Goal: Contribute content: Contribute content

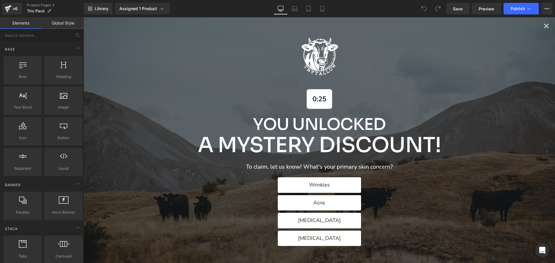
click at [542, 26] on icon "Close popup" at bounding box center [546, 26] width 8 height 8
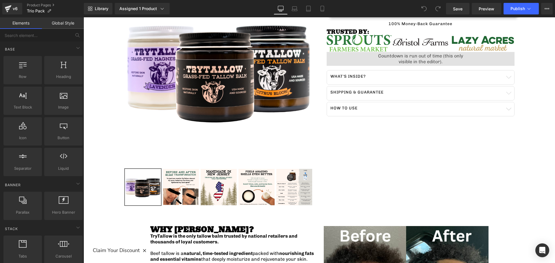
scroll to position [173, 0]
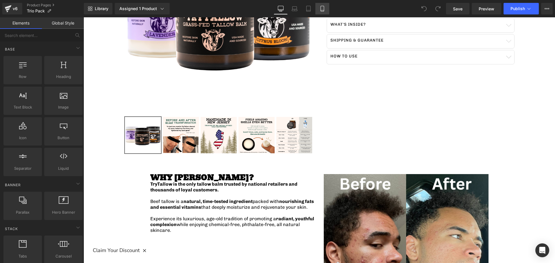
click at [324, 10] on icon at bounding box center [322, 10] width 3 height 0
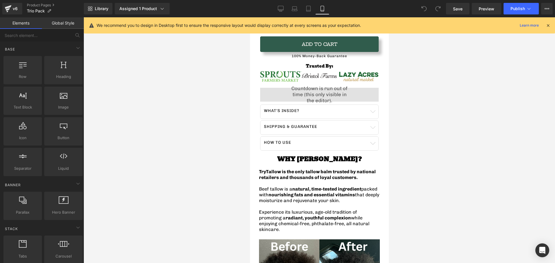
scroll to position [231, 0]
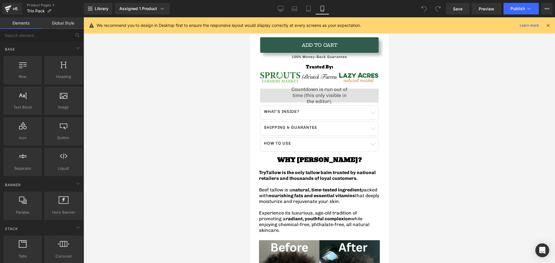
click at [221, 103] on div at bounding box center [319, 140] width 471 height 246
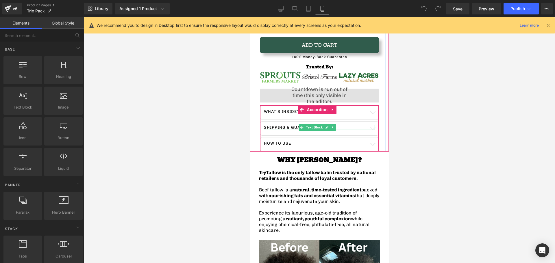
scroll to position [202, 0]
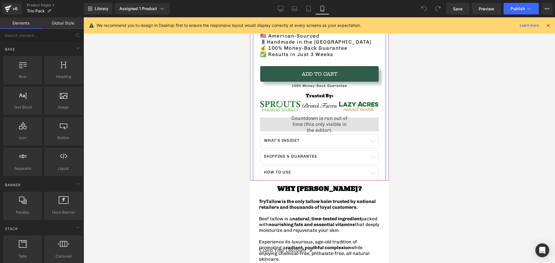
click at [299, 122] on div "00 Days 00 Hours 00 Minutes 00 Seconds" at bounding box center [319, 125] width 119 height 14
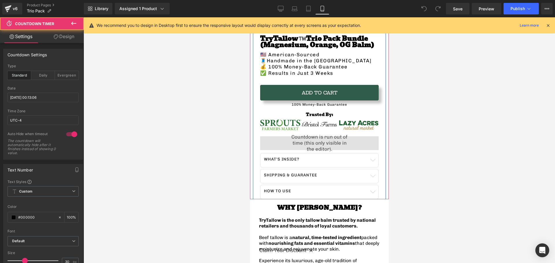
scroll to position [173, 0]
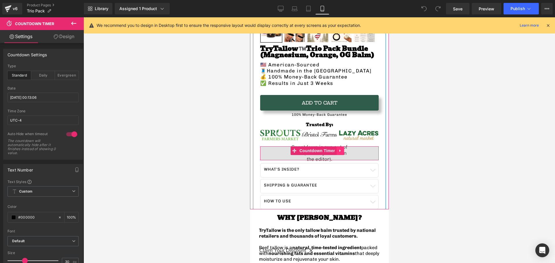
click at [340, 149] on icon at bounding box center [340, 151] width 4 height 4
click at [344, 149] on icon at bounding box center [344, 151] width 4 height 4
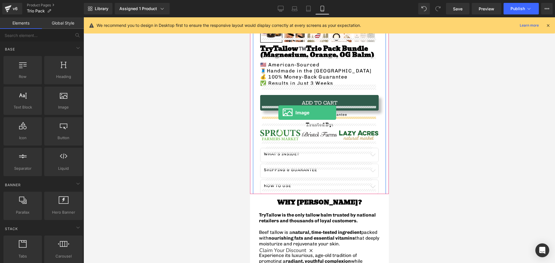
drag, startPoint x: 308, startPoint y: 120, endPoint x: 278, endPoint y: 112, distance: 32.0
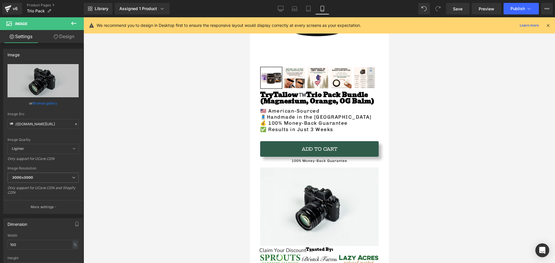
scroll to position [116, 0]
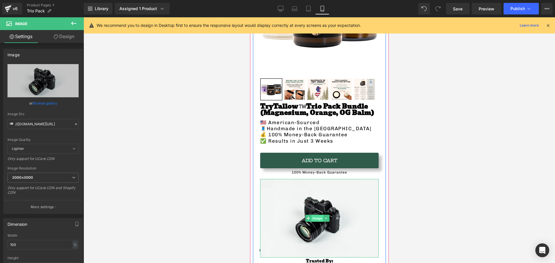
click at [312, 215] on span "Image" at bounding box center [317, 218] width 12 height 7
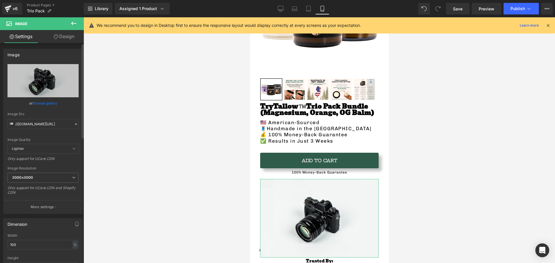
click at [43, 102] on link "Browse gallery" at bounding box center [45, 103] width 25 height 10
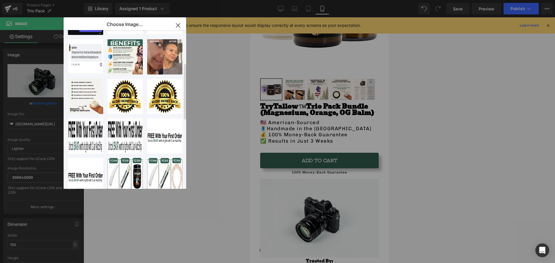
scroll to position [173, 0]
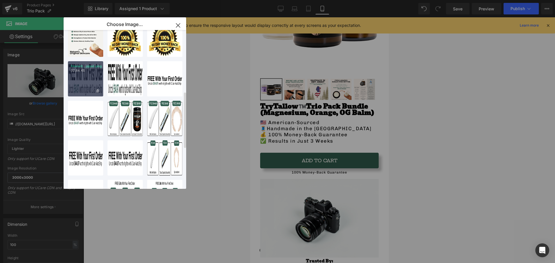
click at [88, 84] on div "Freewit...pped.png 32.84 KB" at bounding box center [85, 78] width 35 height 35
type input "[URL][DOMAIN_NAME]"
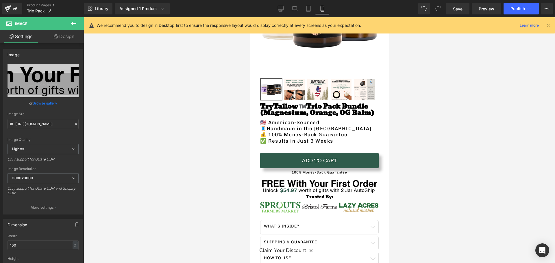
click at [69, 22] on button at bounding box center [74, 23] width 20 height 13
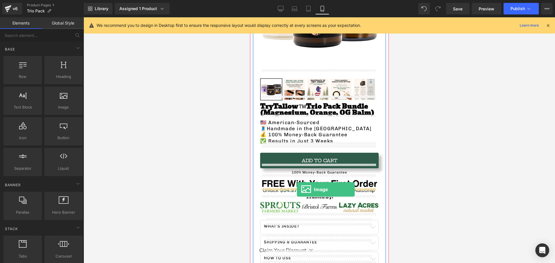
drag, startPoint x: 305, startPoint y: 121, endPoint x: 297, endPoint y: 190, distance: 69.0
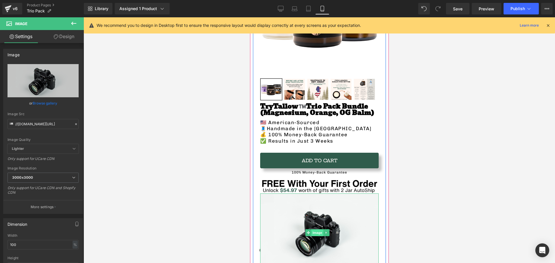
click at [315, 230] on span "Image" at bounding box center [317, 233] width 12 height 7
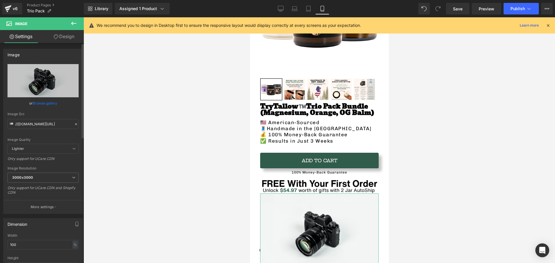
click at [42, 101] on link "Browse gallery" at bounding box center [45, 103] width 25 height 10
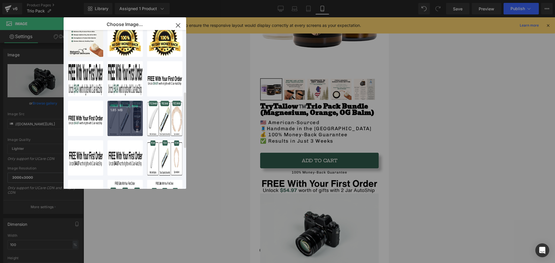
click at [117, 125] on div "FREE $1..._7_.png 1.85 MB" at bounding box center [125, 118] width 35 height 35
type input "[URL][DOMAIN_NAME]"
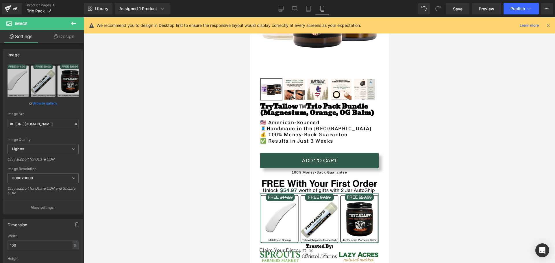
click at [62, 36] on link "Design" at bounding box center [64, 36] width 42 height 13
click at [0, 0] on div "Spacing" at bounding box center [0, 0] width 0 height 0
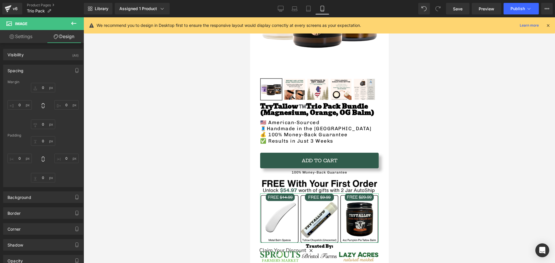
type input "0"
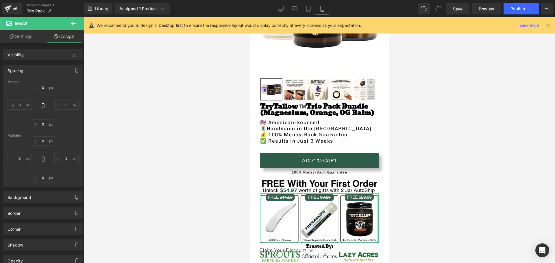
type input "0"
click at [68, 72] on div "Spacing" at bounding box center [42, 70] width 79 height 11
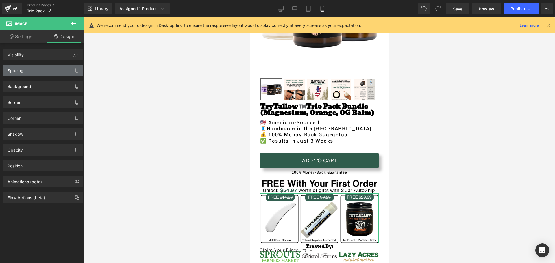
click at [45, 70] on div "Spacing" at bounding box center [42, 70] width 79 height 11
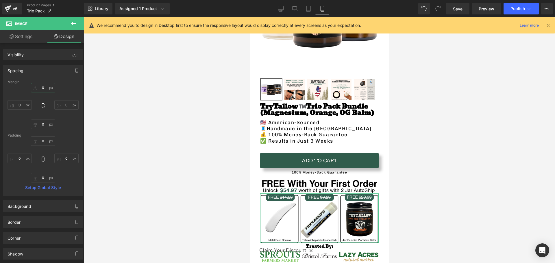
click at [45, 88] on input "0" at bounding box center [43, 88] width 24 height 10
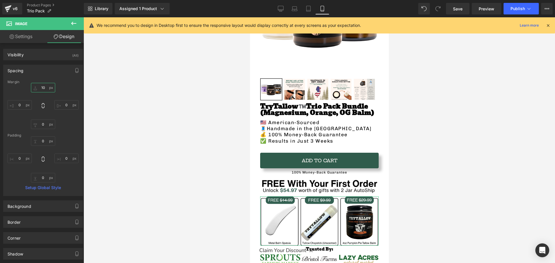
type input "1"
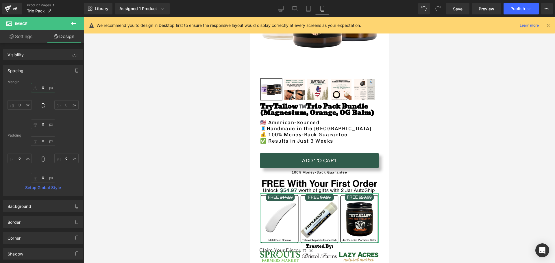
type input "5"
type input "9"
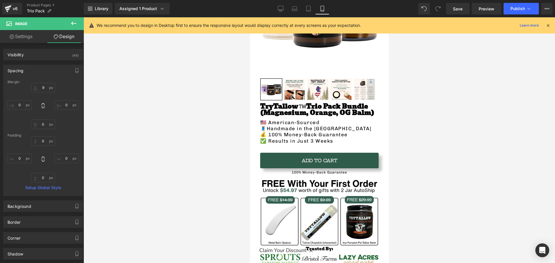
click at [135, 140] on div at bounding box center [319, 140] width 471 height 246
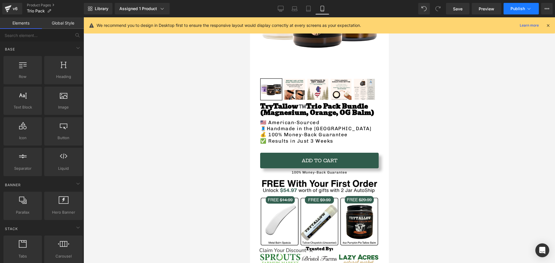
click at [522, 11] on button "Publish" at bounding box center [521, 9] width 35 height 12
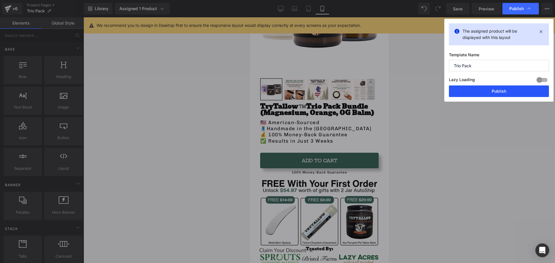
click at [491, 90] on button "Publish" at bounding box center [499, 92] width 100 height 12
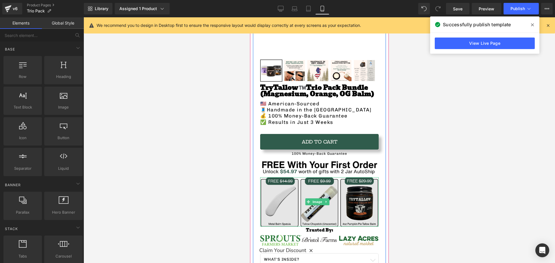
scroll to position [145, 0]
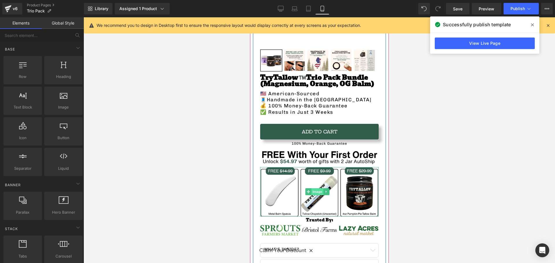
click at [318, 188] on span "Image" at bounding box center [317, 191] width 12 height 7
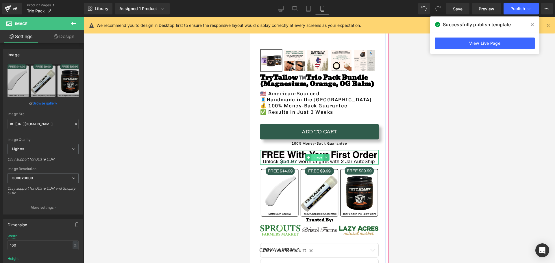
click at [316, 154] on span "Image" at bounding box center [317, 157] width 12 height 7
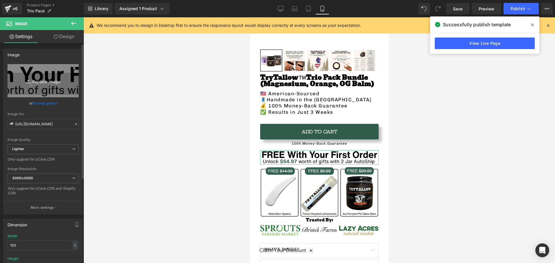
click at [45, 82] on icon "Replace Image" at bounding box center [43, 80] width 46 height 7
type input "C:\fakepath\FREE $14.99 (9).png"
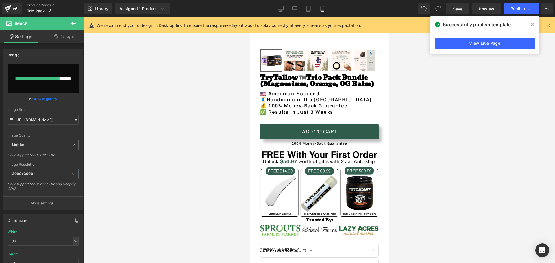
click at [530, 23] on span at bounding box center [532, 24] width 9 height 9
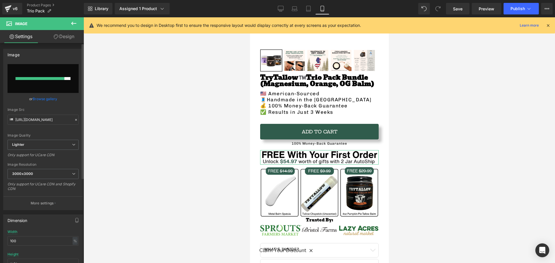
click at [49, 101] on link "Browse gallery" at bounding box center [45, 99] width 25 height 10
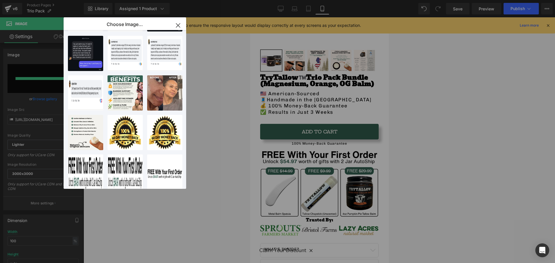
scroll to position [0, 0]
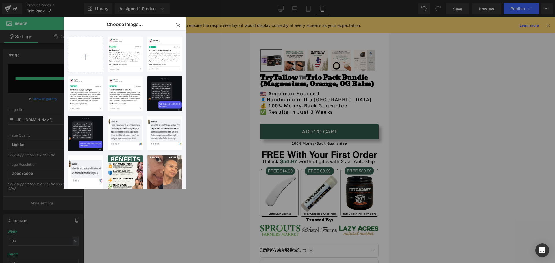
click at [180, 20] on button "button" at bounding box center [178, 25] width 16 height 16
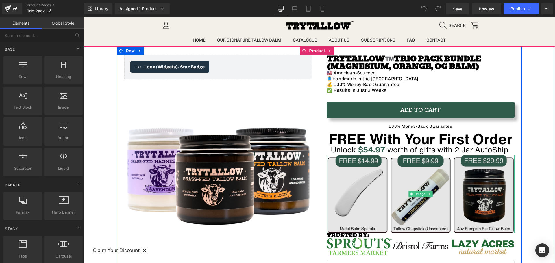
scroll to position [29, 0]
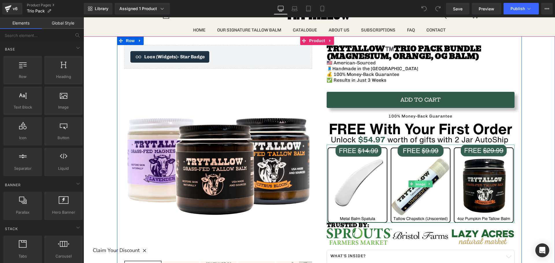
click at [420, 184] on span "Image" at bounding box center [421, 184] width 12 height 7
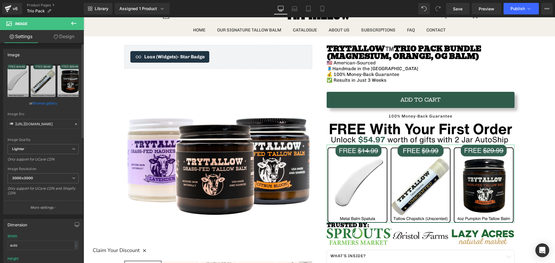
click at [41, 102] on link "Browse gallery" at bounding box center [45, 103] width 25 height 10
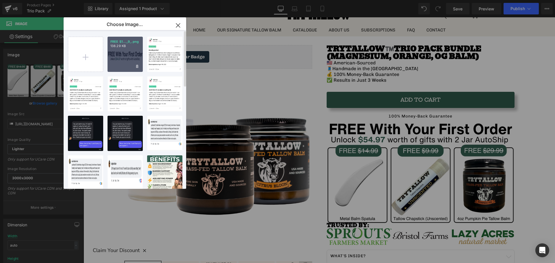
click at [121, 58] on div "FREE $1..._9_.png 138.29 KB" at bounding box center [125, 54] width 35 height 35
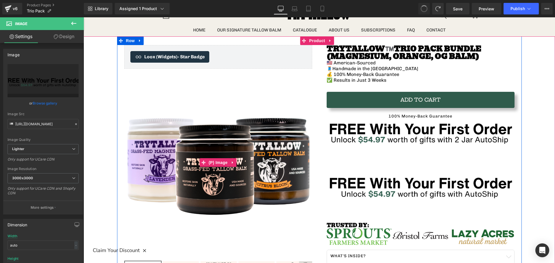
type input "[URL][DOMAIN_NAME]"
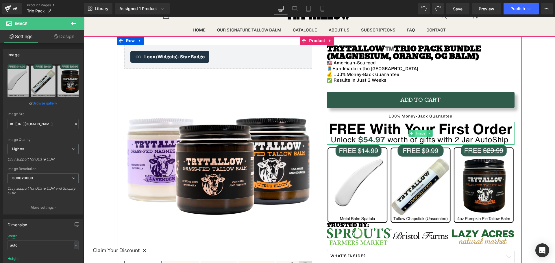
click at [416, 134] on span "Image" at bounding box center [421, 133] width 12 height 7
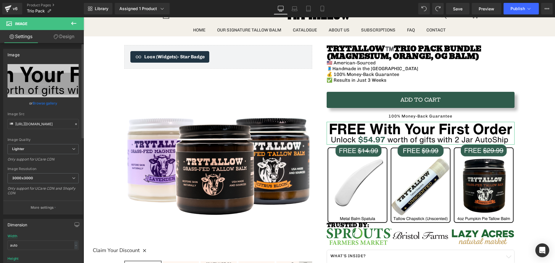
click at [50, 102] on link "Browse gallery" at bounding box center [45, 103] width 25 height 10
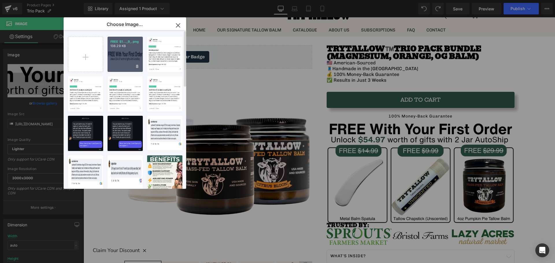
click at [117, 59] on div "FREE $1..._9_.png 138.29 KB" at bounding box center [125, 54] width 35 height 35
type input "https://ucarecdn.com/137f961b-0bdd-4bc1-b64b-3f4c3fd73baf/-/format/auto/-/previ…"
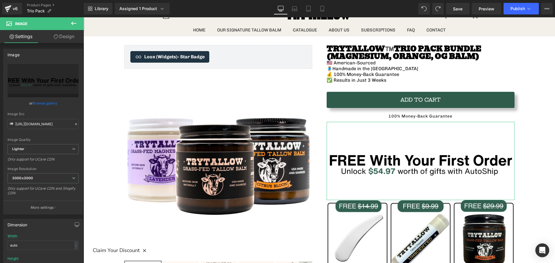
drag, startPoint x: 60, startPoint y: 35, endPoint x: 44, endPoint y: 82, distance: 49.8
click at [60, 35] on link "Design" at bounding box center [64, 36] width 42 height 13
click at [0, 0] on div "Spacing" at bounding box center [0, 0] width 0 height 0
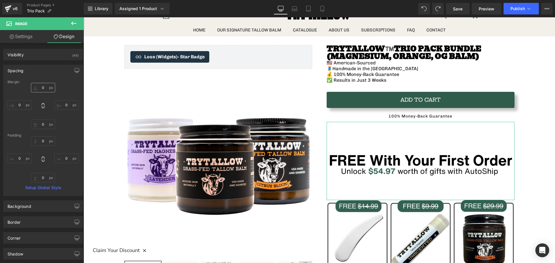
type input "0"
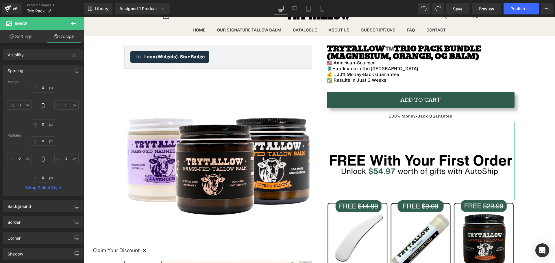
type input "0"
click at [42, 88] on input "0" at bounding box center [43, 88] width 24 height 10
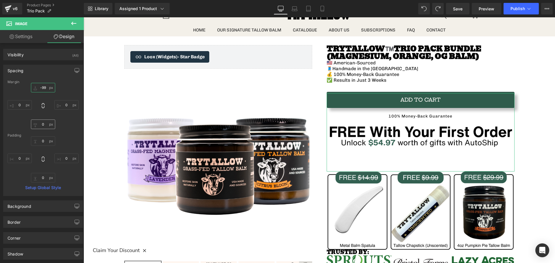
type input "-99"
click at [47, 124] on input "0" at bounding box center [43, 125] width 24 height 10
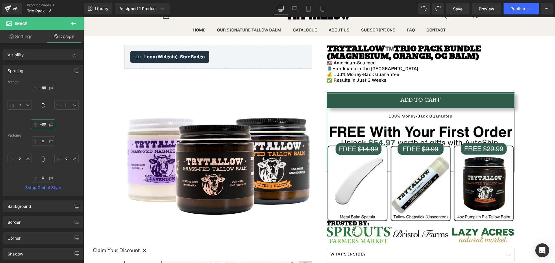
type input "-99="
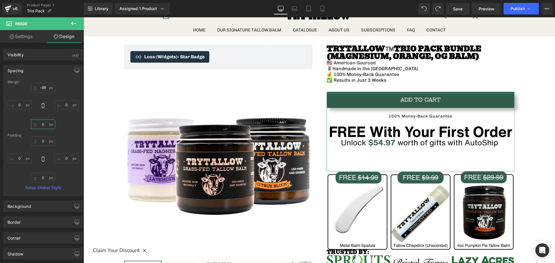
type input "8"
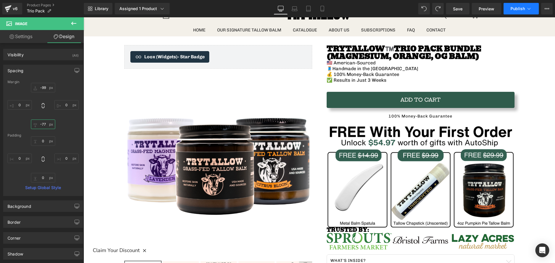
type input "-77"
click at [516, 11] on button "Publish" at bounding box center [521, 9] width 35 height 12
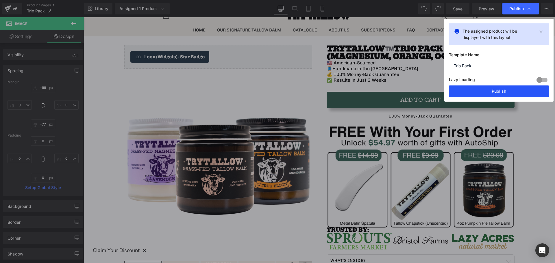
drag, startPoint x: 472, startPoint y: 89, endPoint x: 219, endPoint y: 94, distance: 253.3
click at [472, 89] on button "Publish" at bounding box center [499, 92] width 100 height 12
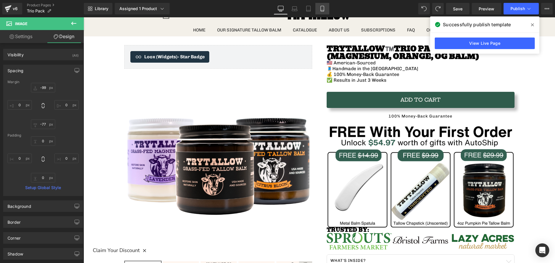
click at [327, 7] on link "Mobile" at bounding box center [322, 9] width 14 height 12
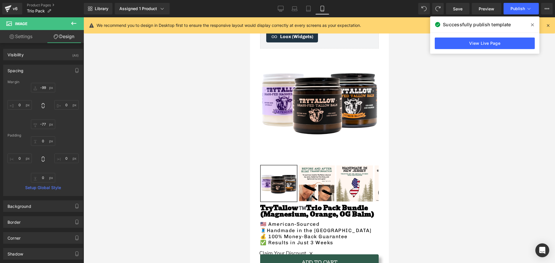
type input "-99"
type input "0"
type input "-77"
type input "0"
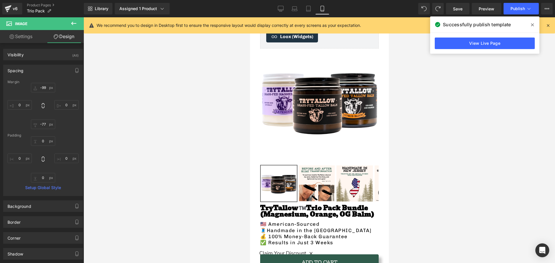
type input "0"
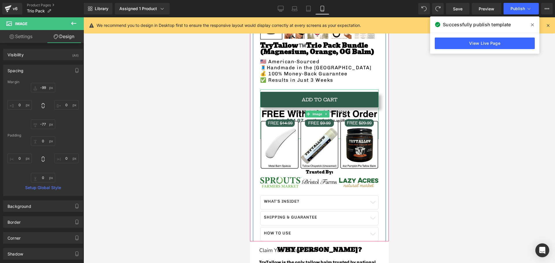
click at [287, 108] on img at bounding box center [319, 114] width 119 height 49
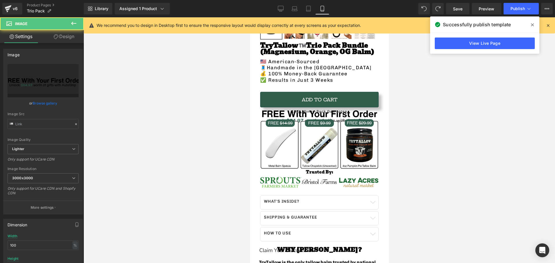
type input "https://ucarecdn.com/137f961b-0bdd-4bc1-b64b-3f4c3fd73baf/-/format/auto/-/previ…"
click at [61, 34] on link "Design" at bounding box center [64, 36] width 42 height 13
click at [0, 0] on div "Spacing" at bounding box center [0, 0] width 0 height 0
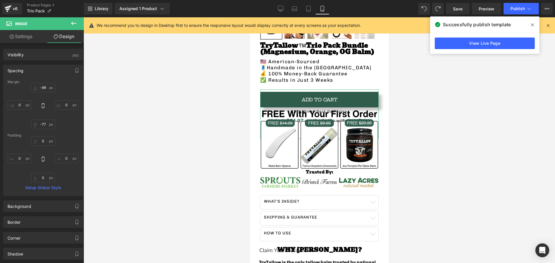
type input "-99"
type input "0"
type input "-77"
type input "0"
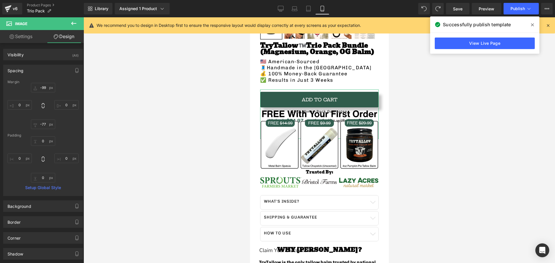
type input "0"
click at [42, 125] on input "-77" at bounding box center [43, 125] width 24 height 10
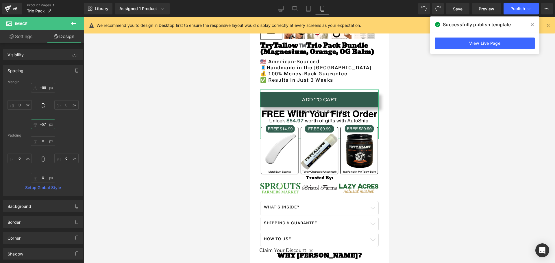
type input "-57"
click at [43, 87] on input "-99" at bounding box center [43, 88] width 24 height 10
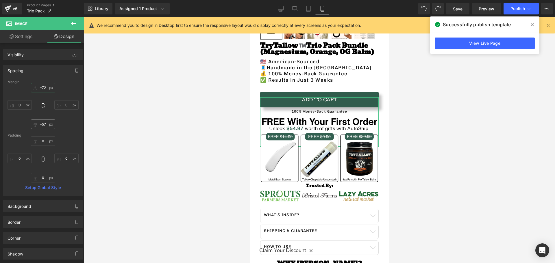
type input "-72"
click at [45, 124] on input "-57" at bounding box center [43, 125] width 24 height 10
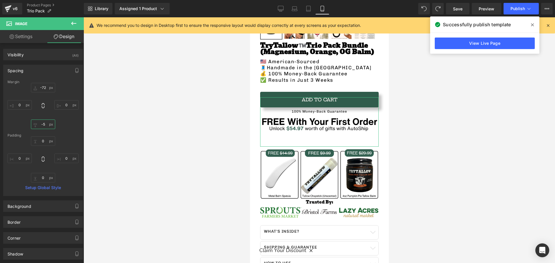
type input "-50"
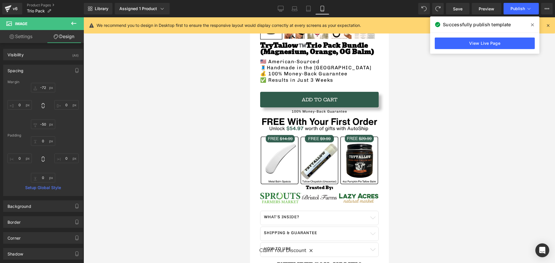
drag, startPoint x: 209, startPoint y: 162, endPoint x: 203, endPoint y: 160, distance: 6.6
click at [208, 162] on div at bounding box center [319, 140] width 471 height 246
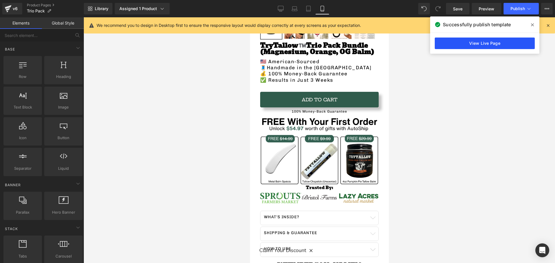
click at [480, 49] on link "View Live Page" at bounding box center [485, 44] width 100 height 12
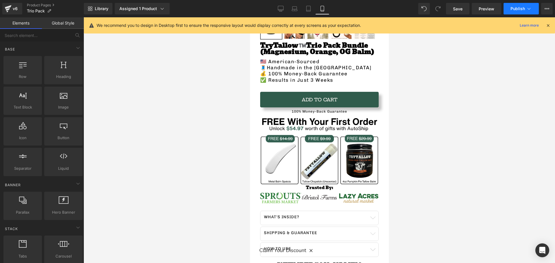
click at [511, 5] on button "Publish" at bounding box center [521, 9] width 35 height 12
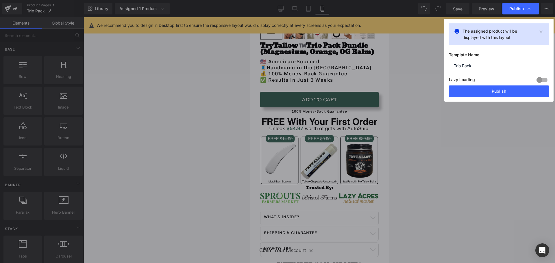
drag, startPoint x: 479, startPoint y: 92, endPoint x: 468, endPoint y: 92, distance: 11.0
click at [479, 92] on button "Publish" at bounding box center [499, 92] width 100 height 12
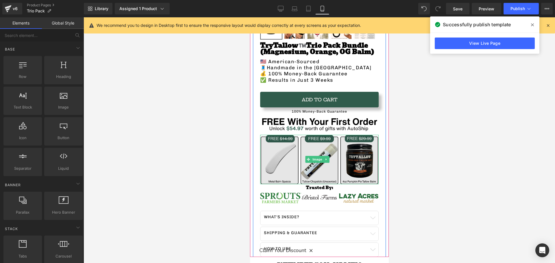
click at [315, 166] on img at bounding box center [319, 159] width 119 height 49
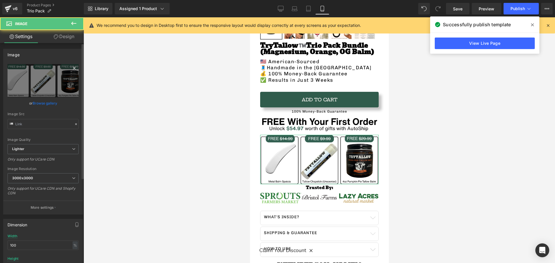
type input "[URL][DOMAIN_NAME]"
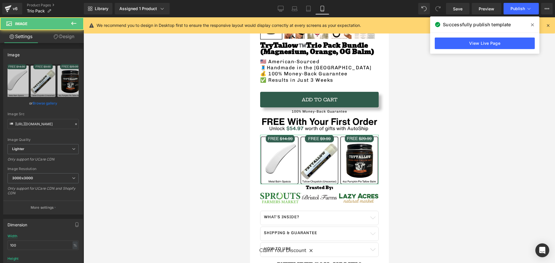
drag, startPoint x: 61, startPoint y: 35, endPoint x: 57, endPoint y: 38, distance: 5.0
click at [61, 35] on link "Design" at bounding box center [64, 36] width 42 height 13
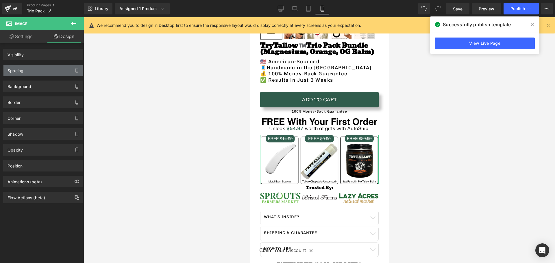
click at [20, 68] on div "Spacing" at bounding box center [16, 69] width 16 height 8
click at [23, 71] on div "Spacing" at bounding box center [16, 69] width 16 height 8
type input "9"
type input "0"
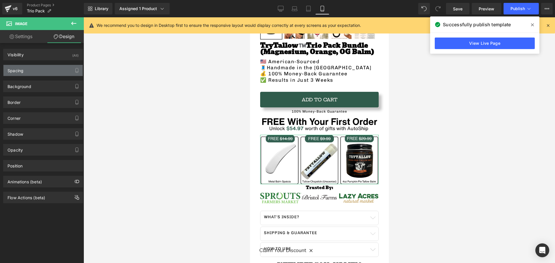
type input "0"
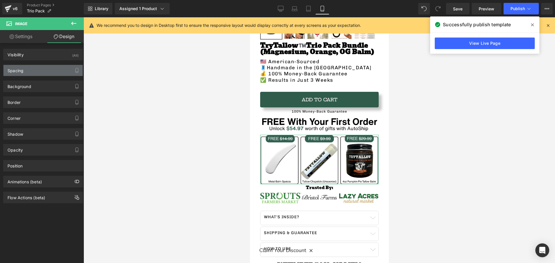
click at [29, 65] on div "Spacing" at bounding box center [42, 70] width 79 height 11
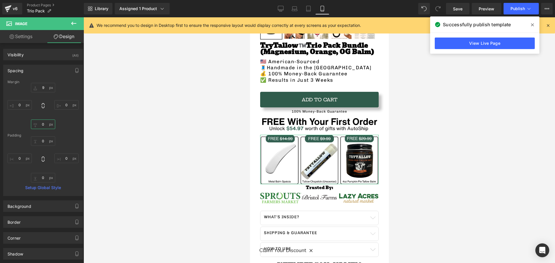
click at [44, 124] on input "0" at bounding box center [43, 125] width 24 height 10
type input "5"
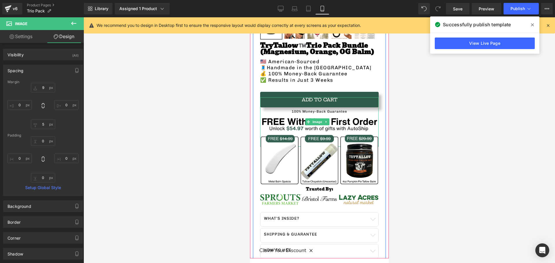
click at [282, 117] on img at bounding box center [319, 121] width 119 height 49
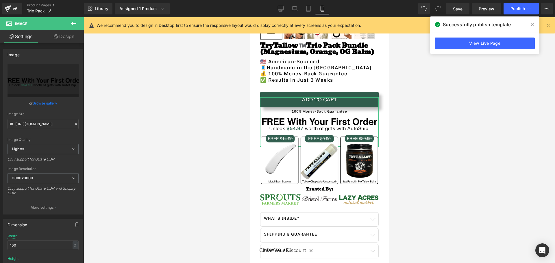
click at [61, 36] on link "Design" at bounding box center [64, 36] width 42 height 13
click at [0, 0] on div "Spacing" at bounding box center [0, 0] width 0 height 0
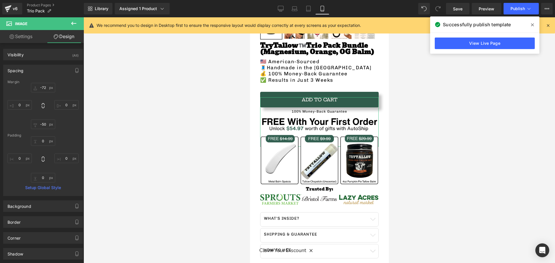
click at [26, 67] on div "Spacing" at bounding box center [42, 70] width 79 height 11
type input "-72"
type input "0"
type input "-50"
type input "0"
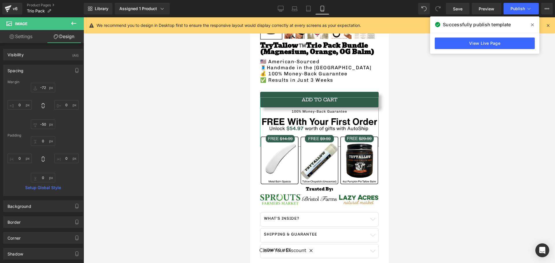
type input "0"
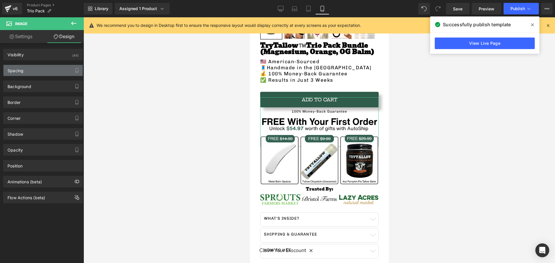
click at [40, 73] on div "Spacing" at bounding box center [42, 70] width 79 height 11
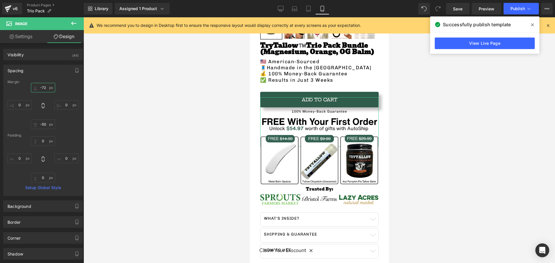
click at [43, 86] on input "-72" at bounding box center [43, 88] width 24 height 10
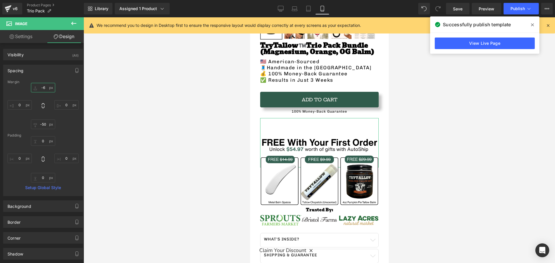
type input "-65"
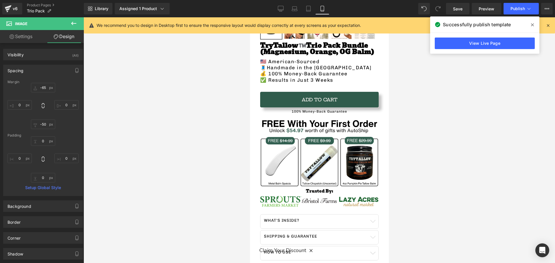
click at [145, 120] on div at bounding box center [319, 140] width 471 height 246
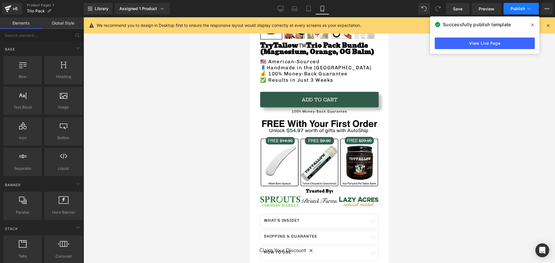
click at [515, 11] on button "Publish" at bounding box center [521, 9] width 35 height 12
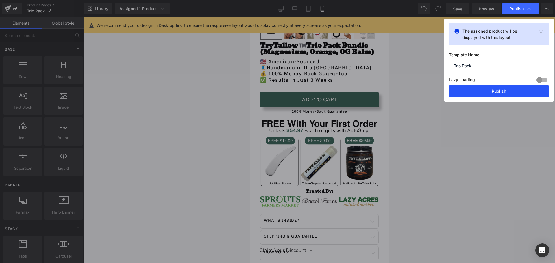
click at [473, 92] on button "Publish" at bounding box center [499, 92] width 100 height 12
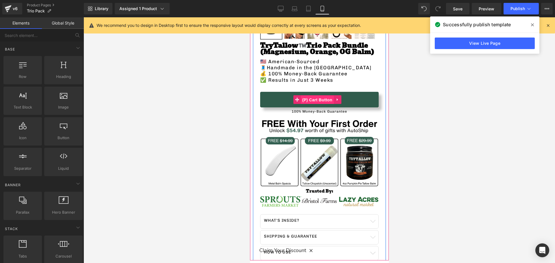
click at [311, 96] on span "(P) Cart Button" at bounding box center [316, 100] width 33 height 9
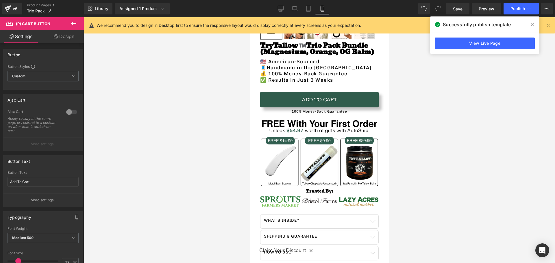
drag, startPoint x: 61, startPoint y: 77, endPoint x: 65, endPoint y: 37, distance: 39.8
click at [65, 37] on link "Design" at bounding box center [64, 36] width 42 height 13
click at [0, 0] on div "Spacing" at bounding box center [0, 0] width 0 height 0
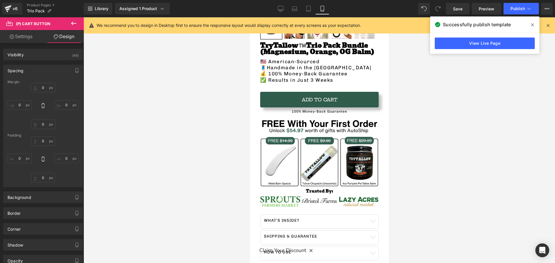
type input "10"
type input "0"
type input "19"
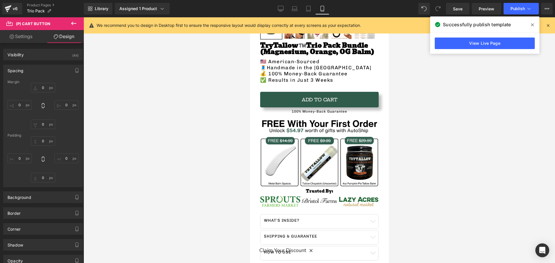
type input "34"
type input "19"
type input "34"
click at [29, 71] on div "Spacing" at bounding box center [42, 70] width 79 height 11
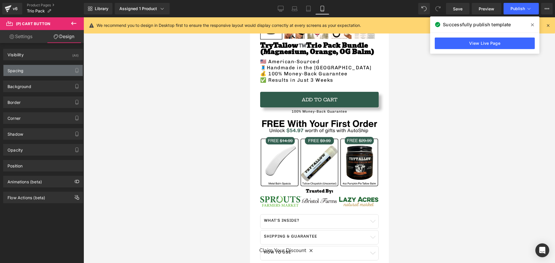
click at [27, 70] on div "Spacing" at bounding box center [42, 70] width 79 height 11
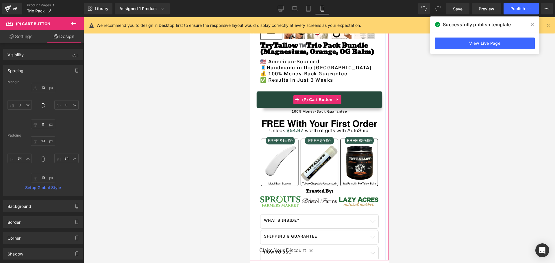
click at [310, 95] on span "(P) Cart Button" at bounding box center [316, 99] width 33 height 9
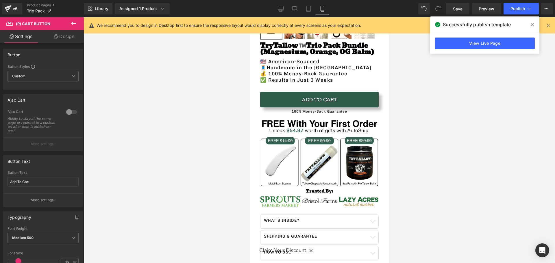
click at [59, 34] on link "Design" at bounding box center [64, 36] width 42 height 13
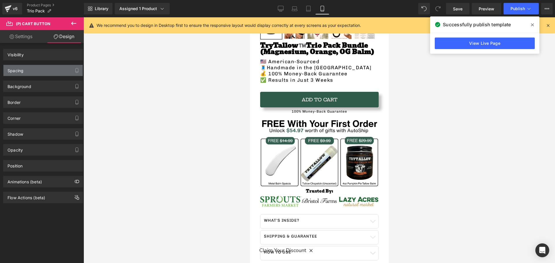
click at [19, 66] on div "Spacing" at bounding box center [16, 69] width 16 height 8
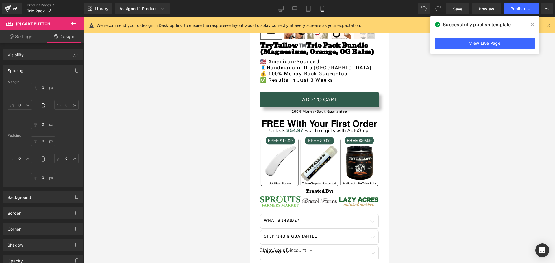
click at [32, 71] on div "Spacing" at bounding box center [42, 70] width 79 height 11
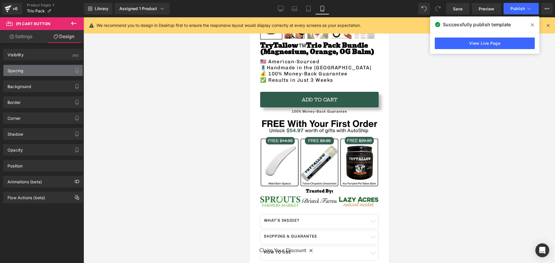
type input "10"
type input "0"
type input "19"
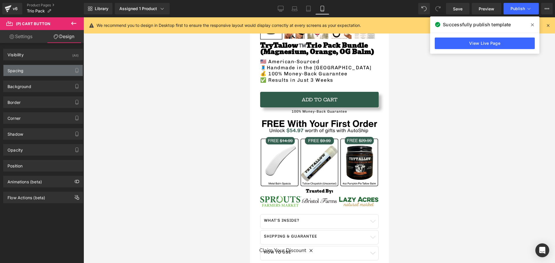
type input "34"
type input "19"
type input "34"
click at [34, 71] on div "Spacing" at bounding box center [42, 70] width 79 height 11
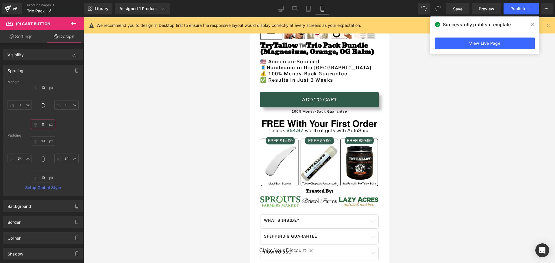
click at [43, 127] on input "0" at bounding box center [43, 125] width 24 height 10
type input "7"
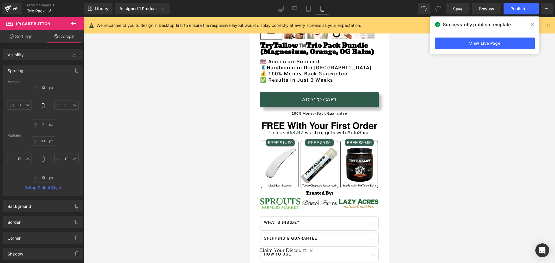
click at [168, 103] on div at bounding box center [319, 140] width 471 height 246
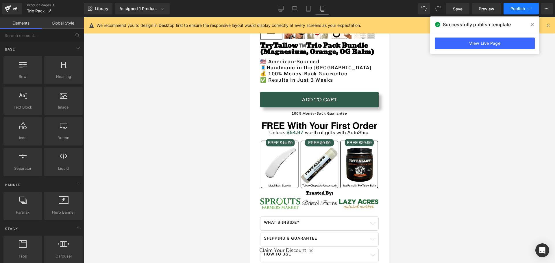
click at [516, 13] on button "Publish" at bounding box center [521, 9] width 35 height 12
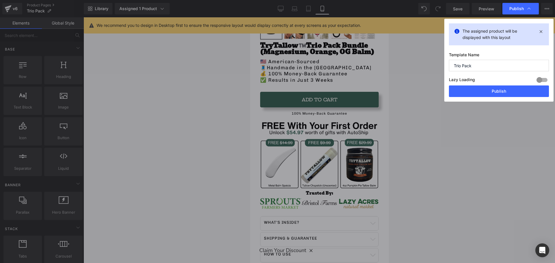
click at [481, 92] on button "Publish" at bounding box center [499, 92] width 100 height 12
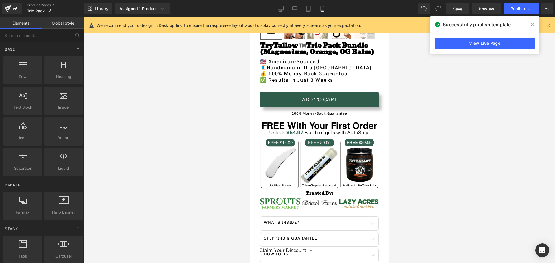
drag, startPoint x: 186, startPoint y: 140, endPoint x: 166, endPoint y: 141, distance: 20.9
click at [186, 140] on div at bounding box center [319, 140] width 471 height 246
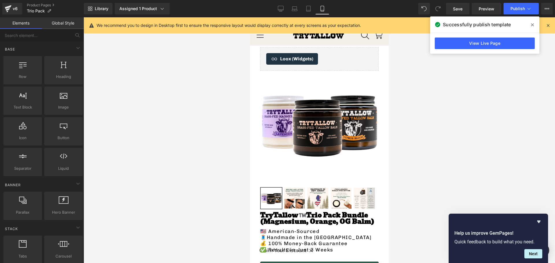
scroll to position [3, 0]
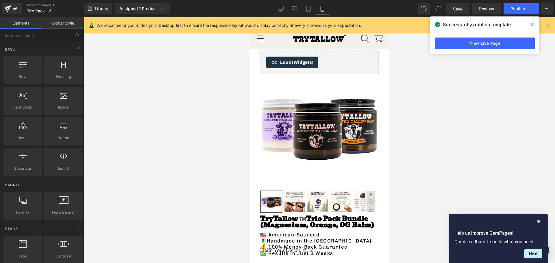
click at [316, 113] on img at bounding box center [319, 127] width 119 height 119
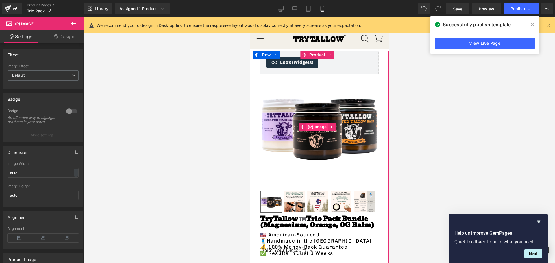
click at [312, 125] on span "(P) Image" at bounding box center [317, 127] width 22 height 9
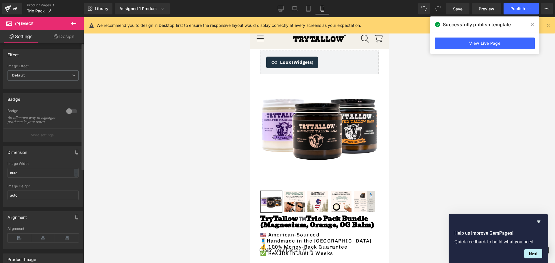
click at [65, 45] on div "Effect Default Zoom Hover Image Effect Default Default Zoom Hover last Image Ho…" at bounding box center [43, 67] width 86 height 45
click at [55, 37] on icon at bounding box center [56, 36] width 5 height 5
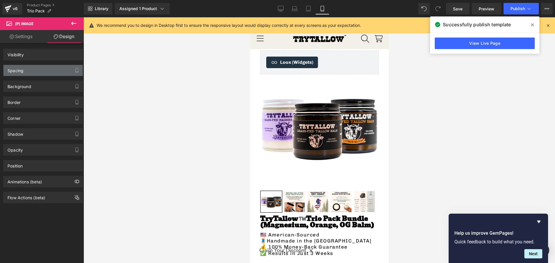
click at [37, 69] on div "Spacing" at bounding box center [42, 70] width 79 height 11
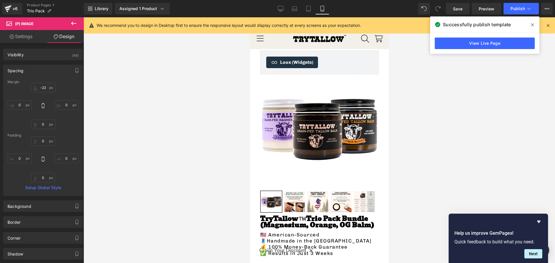
type input "-22"
type input "0"
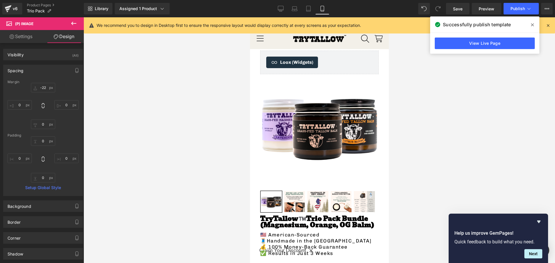
type input "0"
click at [43, 87] on input "-22" at bounding box center [43, 88] width 24 height 10
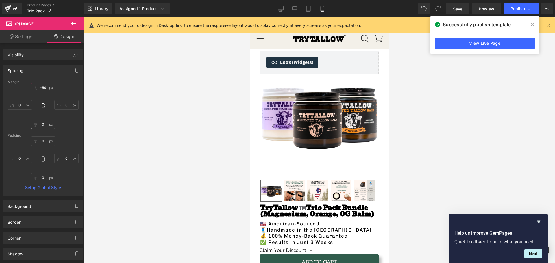
type input "-60"
click at [45, 126] on input "0" at bounding box center [43, 125] width 24 height 10
type input "-60"
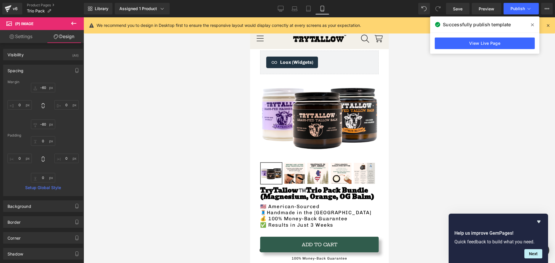
click at [144, 121] on div at bounding box center [319, 140] width 471 height 246
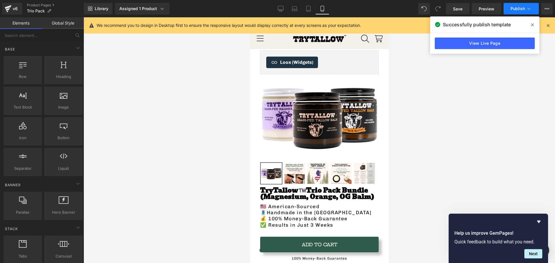
click at [525, 8] on button "Publish" at bounding box center [521, 9] width 35 height 12
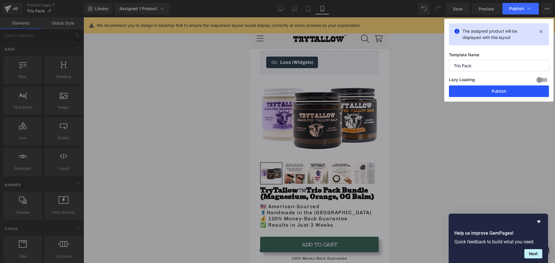
drag, startPoint x: 469, startPoint y: 89, endPoint x: 8, endPoint y: 74, distance: 461.6
click at [469, 89] on button "Publish" at bounding box center [499, 92] width 100 height 12
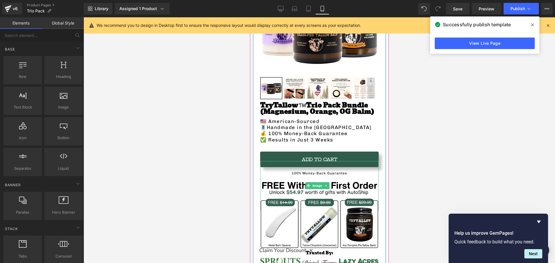
scroll to position [90, 0]
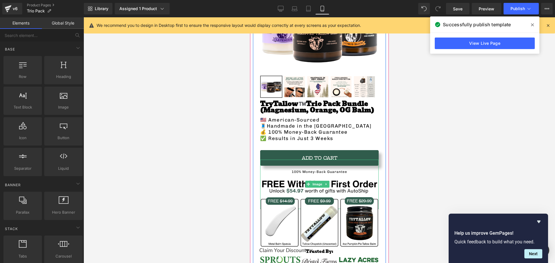
click at [296, 167] on img at bounding box center [319, 184] width 119 height 49
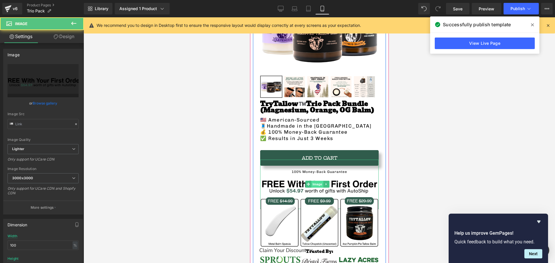
type input "https://ucarecdn.com/137f961b-0bdd-4bc1-b64b-3f4c3fd73baf/-/format/auto/-/previ…"
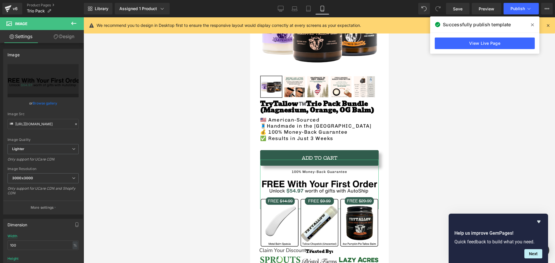
click at [58, 37] on icon at bounding box center [56, 36] width 5 height 5
click at [0, 0] on div "Spacing" at bounding box center [0, 0] width 0 height 0
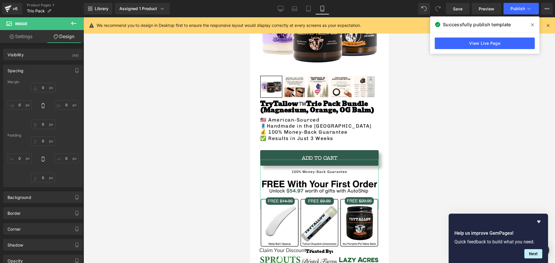
type input "-65"
type input "0"
type input "-50"
type input "0"
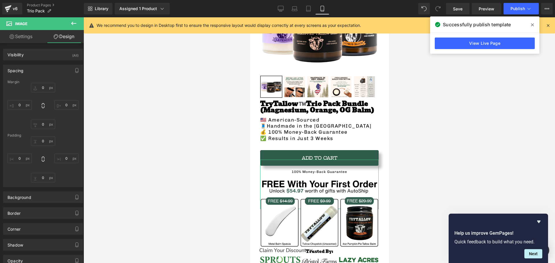
type input "0"
click at [42, 143] on input "0" at bounding box center [43, 141] width 24 height 10
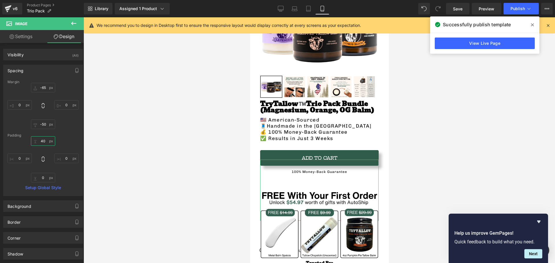
type input "4"
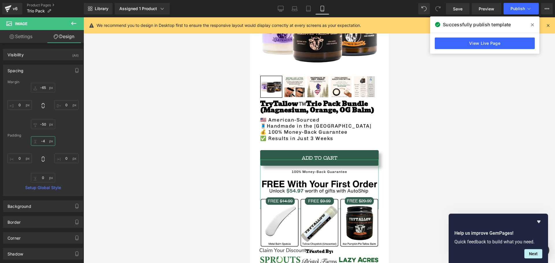
type input "-"
click at [108, 127] on div at bounding box center [319, 140] width 471 height 246
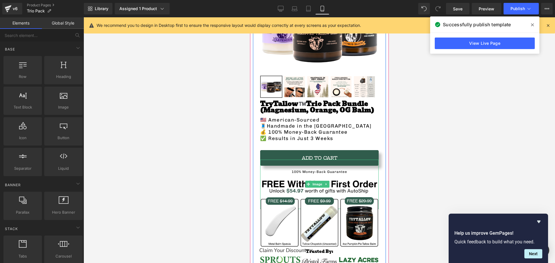
click at [298, 168] on img at bounding box center [319, 184] width 119 height 49
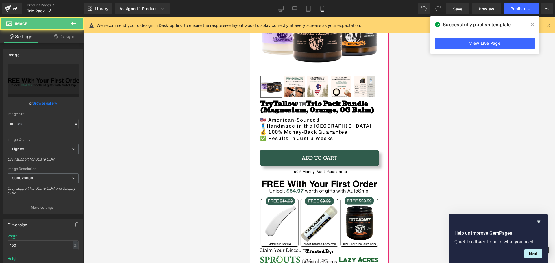
type input "https://ucarecdn.com/137f961b-0bdd-4bc1-b64b-3f4c3fd73baf/-/format/auto/-/previ…"
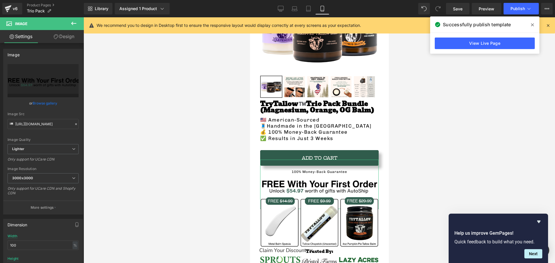
click at [54, 31] on link "Design" at bounding box center [64, 36] width 42 height 13
click at [0, 0] on div "Spacing Margin Padding" at bounding box center [0, 0] width 0 height 0
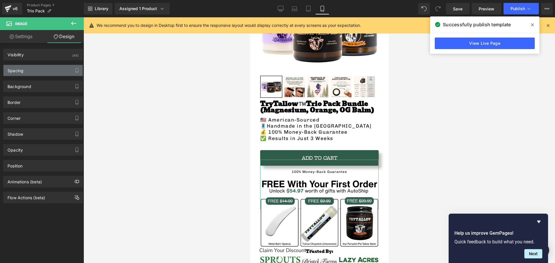
click at [45, 68] on div "Spacing" at bounding box center [42, 70] width 79 height 11
type input "-65"
type input "0"
type input "-50"
type input "0"
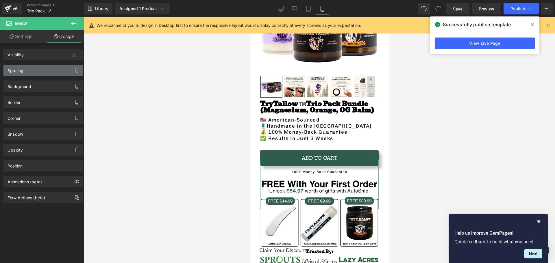
type input "0"
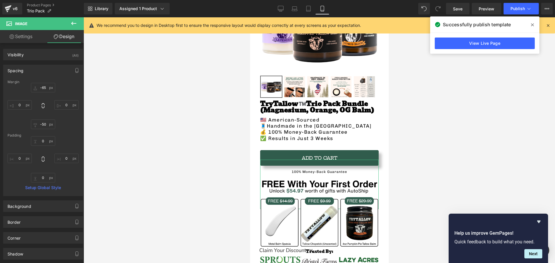
click at [28, 34] on link "Settings" at bounding box center [21, 36] width 42 height 13
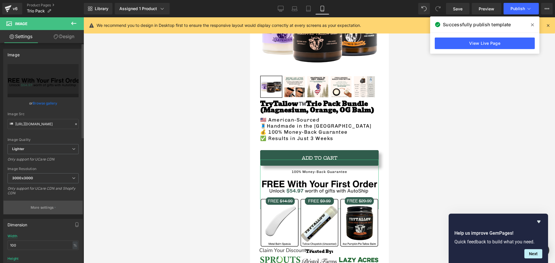
click at [35, 208] on p "More settings" at bounding box center [42, 207] width 23 height 5
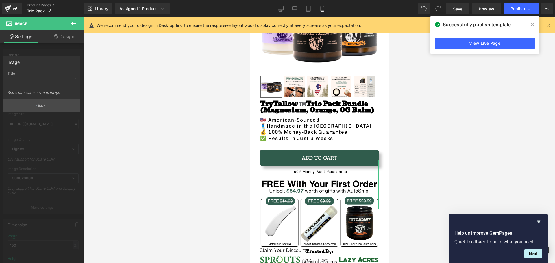
click at [43, 107] on p "Back" at bounding box center [42, 105] width 8 height 4
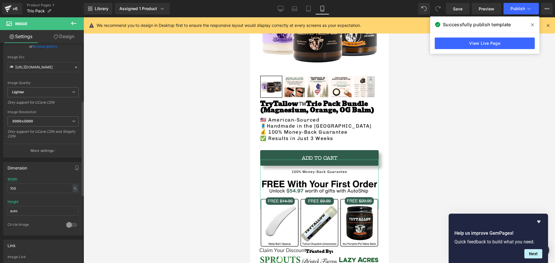
scroll to position [145, 0]
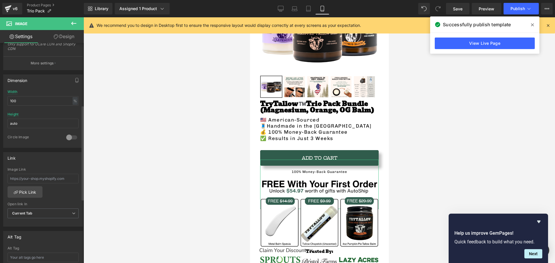
click at [22, 118] on div "Height auto" at bounding box center [43, 123] width 71 height 23
click at [22, 126] on input "auto" at bounding box center [43, 124] width 71 height 10
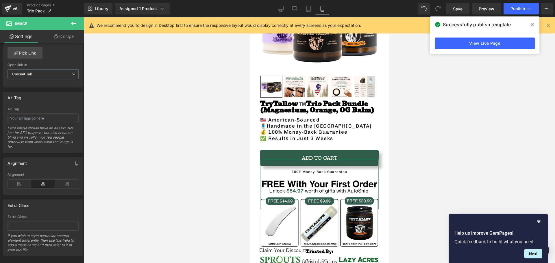
scroll to position [293, 0]
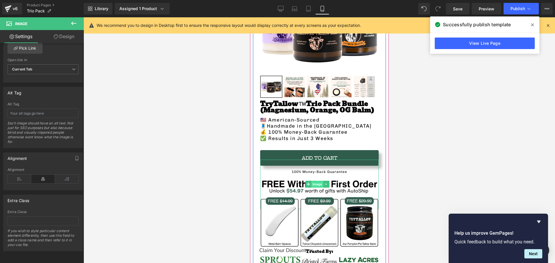
click at [319, 181] on span "Image" at bounding box center [317, 184] width 12 height 7
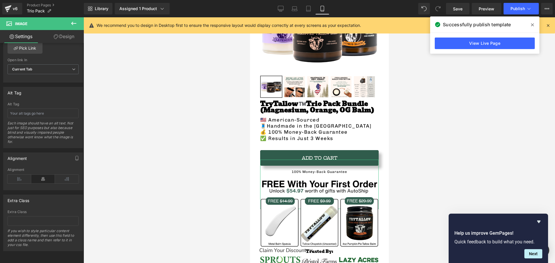
click at [69, 32] on link "Design" at bounding box center [64, 36] width 42 height 13
type input "-65"
type input "0"
type input "-50"
type input "0"
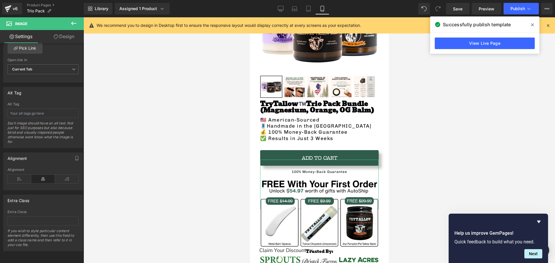
type input "0"
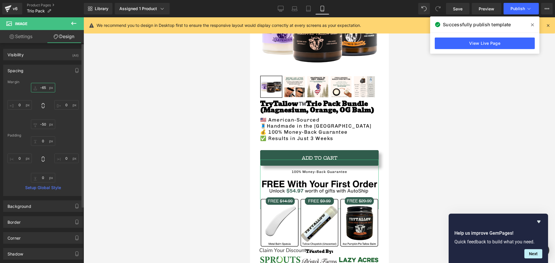
click at [40, 87] on input "-65" at bounding box center [43, 88] width 24 height 10
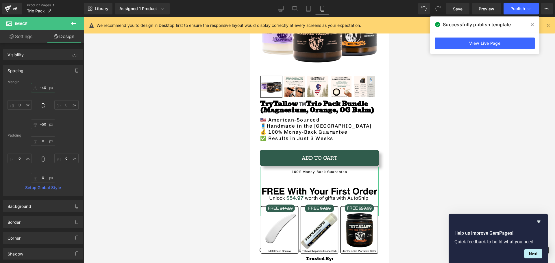
type input "-40"
click at [124, 105] on div at bounding box center [319, 140] width 471 height 246
click at [520, 10] on span "Publish" at bounding box center [518, 8] width 14 height 5
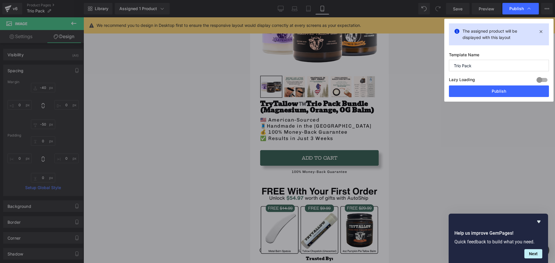
click at [487, 95] on button "Publish" at bounding box center [499, 92] width 100 height 12
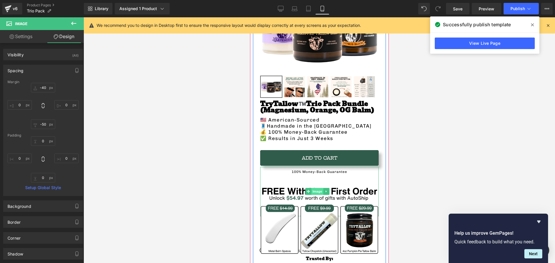
click at [319, 188] on span "Image" at bounding box center [317, 191] width 12 height 7
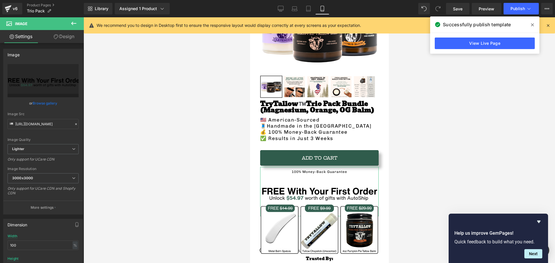
drag, startPoint x: 50, startPoint y: 35, endPoint x: 21, endPoint y: 73, distance: 48.3
click at [50, 35] on link "Design" at bounding box center [64, 36] width 42 height 13
click at [0, 0] on div "Spacing" at bounding box center [0, 0] width 0 height 0
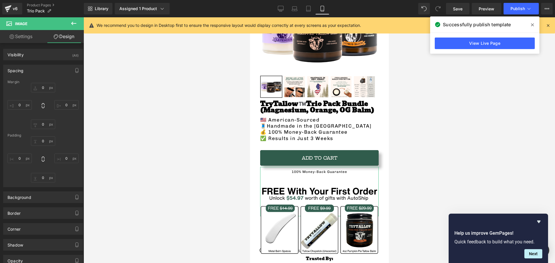
type input "-40"
type input "0"
type input "-50"
type input "0"
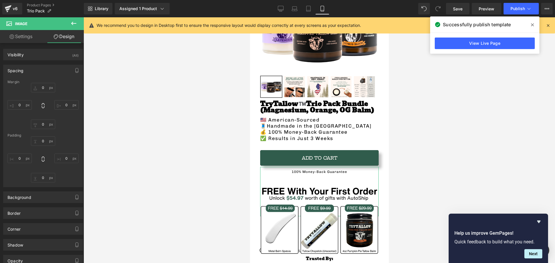
type input "0"
click at [43, 143] on input "0" at bounding box center [43, 141] width 24 height 10
type input "-"
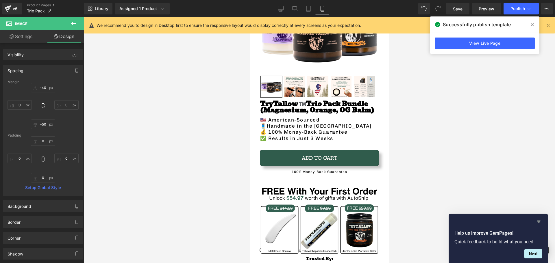
click at [539, 219] on icon "Hide survey" at bounding box center [538, 222] width 7 height 7
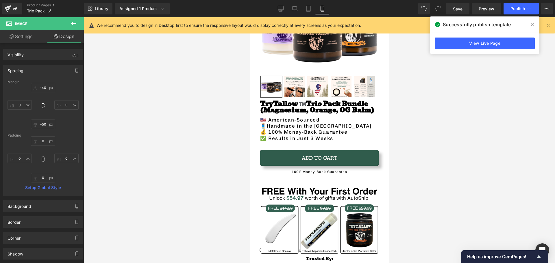
click at [452, 160] on div at bounding box center [319, 140] width 471 height 246
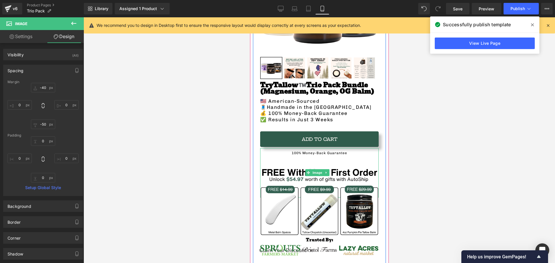
scroll to position [119, 0]
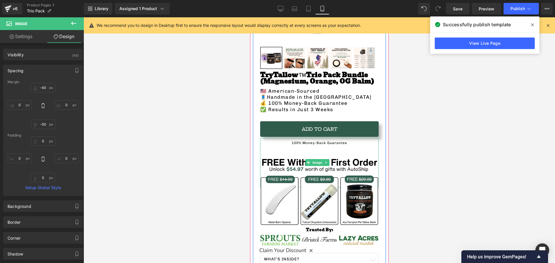
click at [282, 161] on img at bounding box center [319, 162] width 119 height 49
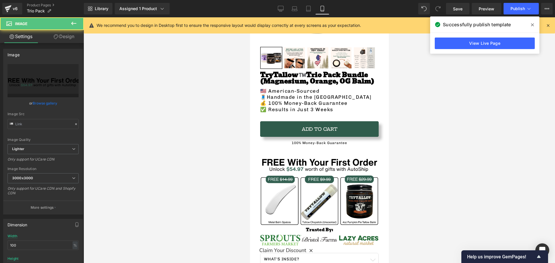
type input "https://ucarecdn.com/137f961b-0bdd-4bc1-b64b-3f4c3fd73baf/-/format/auto/-/previ…"
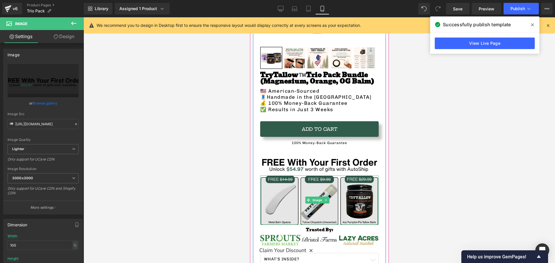
click at [318, 202] on img at bounding box center [319, 200] width 119 height 49
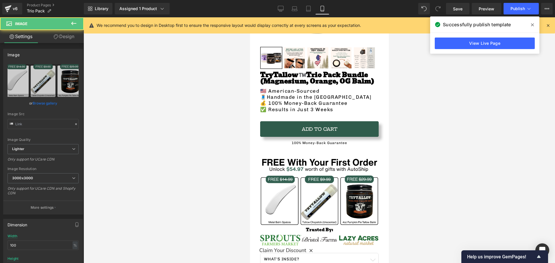
type input "[URL][DOMAIN_NAME]"
click at [54, 38] on icon at bounding box center [56, 36] width 5 height 5
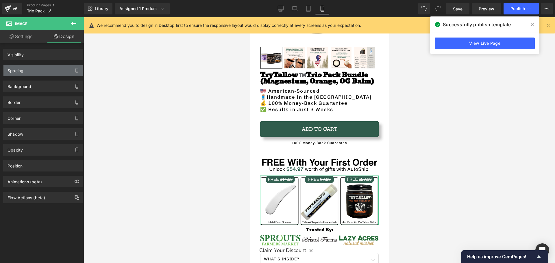
click at [37, 74] on div "Spacing" at bounding box center [42, 70] width 79 height 11
click at [53, 70] on div "Spacing" at bounding box center [42, 70] width 79 height 11
type input "9"
type input "0"
type input "5"
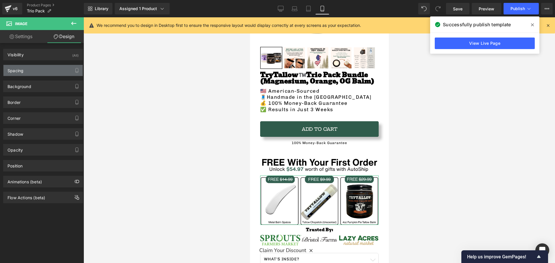
type input "0"
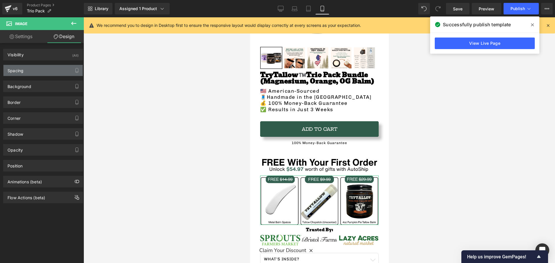
click at [53, 70] on div "Spacing" at bounding box center [42, 70] width 79 height 11
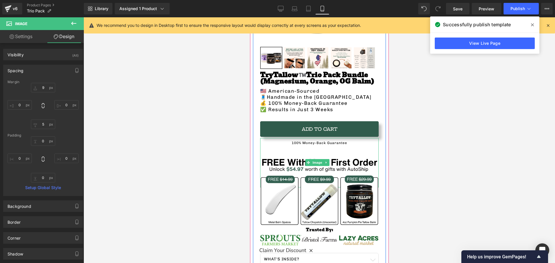
click at [294, 162] on img at bounding box center [319, 162] width 119 height 49
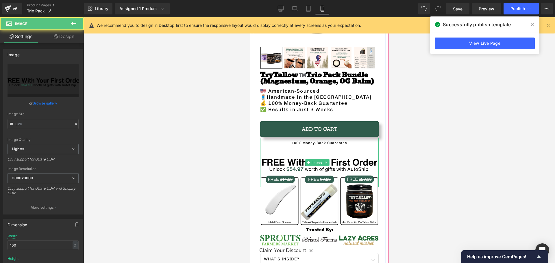
type input "https://ucarecdn.com/137f961b-0bdd-4bc1-b64b-3f4c3fd73baf/-/format/auto/-/previ…"
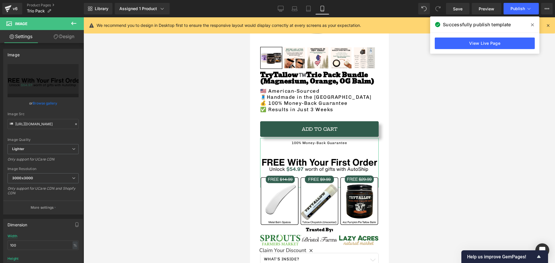
click at [56, 38] on icon at bounding box center [56, 36] width 5 height 5
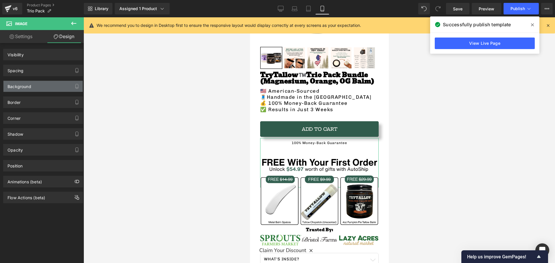
click at [30, 65] on div "Spacing" at bounding box center [42, 70] width 79 height 11
click at [27, 73] on div "Spacing" at bounding box center [42, 70] width 79 height 11
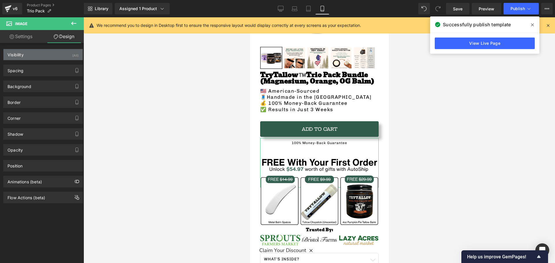
type input "-40"
type input "0"
type input "-50"
type input "0"
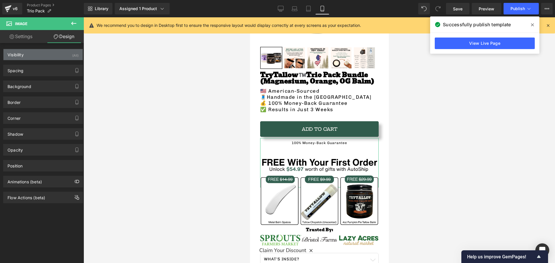
type input "0"
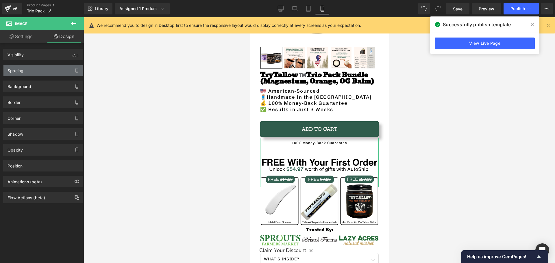
click at [40, 69] on div "Spacing" at bounding box center [42, 70] width 79 height 11
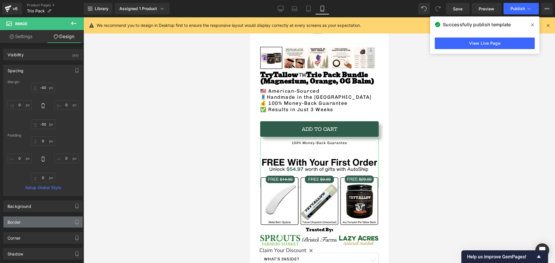
click at [40, 224] on div "Border" at bounding box center [42, 222] width 79 height 11
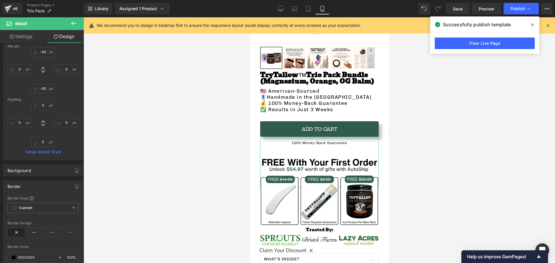
scroll to position [87, 0]
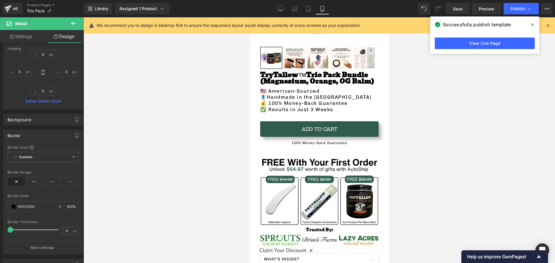
click at [162, 138] on div at bounding box center [319, 140] width 471 height 246
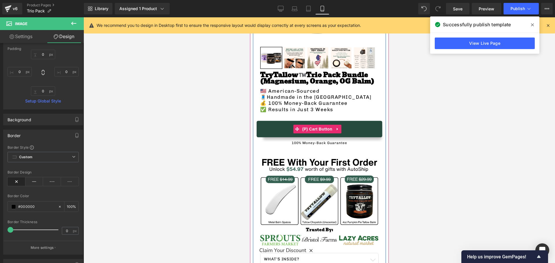
click at [291, 129] on button "Add To Cart" at bounding box center [319, 129] width 119 height 16
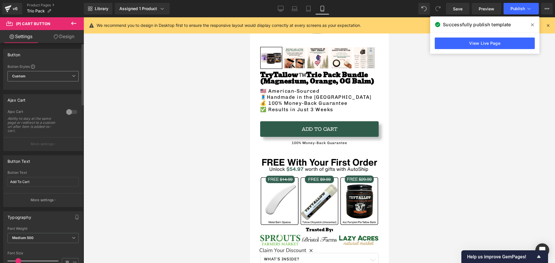
click at [44, 81] on span "Custom Setup Global Style" at bounding box center [43, 76] width 71 height 10
click at [44, 81] on span "Custom Setup Global Style" at bounding box center [42, 76] width 69 height 10
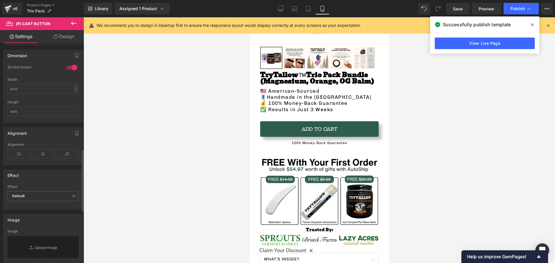
scroll to position [405, 0]
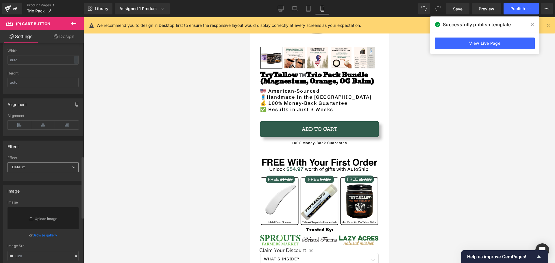
click at [31, 169] on span "Default" at bounding box center [43, 167] width 71 height 10
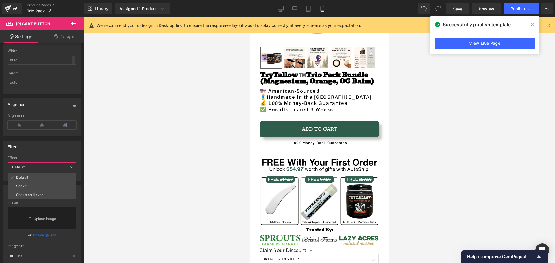
drag, startPoint x: 154, startPoint y: 162, endPoint x: 116, endPoint y: 168, distance: 38.7
click at [153, 162] on div at bounding box center [319, 140] width 471 height 246
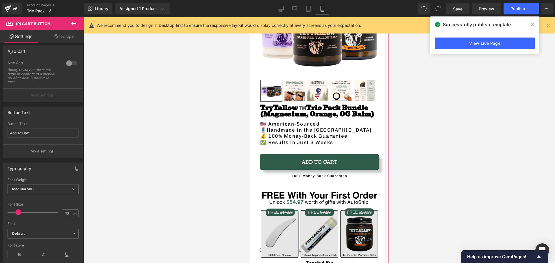
scroll to position [173, 0]
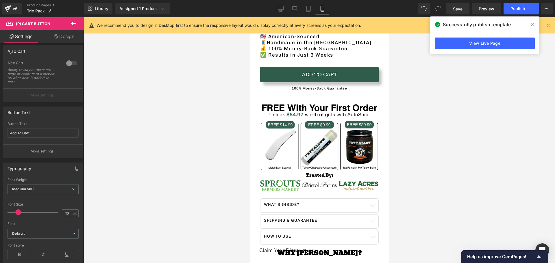
click at [219, 201] on div at bounding box center [319, 140] width 471 height 246
